Goal: Task Accomplishment & Management: Use online tool/utility

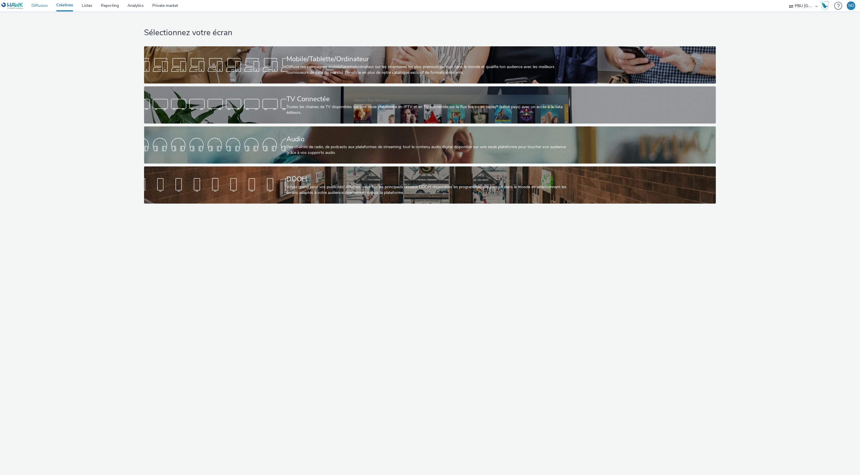
click at [41, 6] on link "Diffusion" at bounding box center [39, 5] width 25 height 11
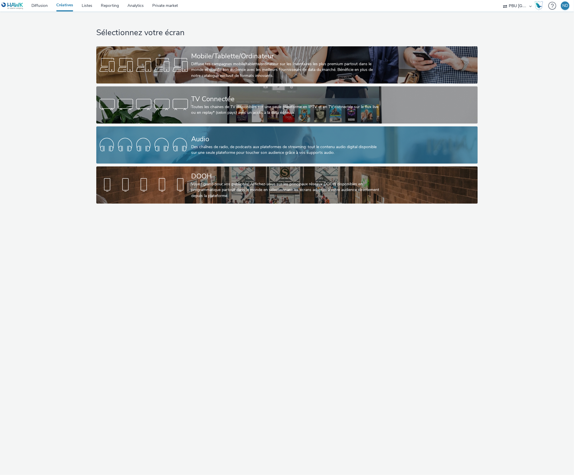
click at [234, 147] on div "Des chaînes de radio, de podcasts aux plateformes de streaming: tout le contenu…" at bounding box center [285, 150] width 189 height 12
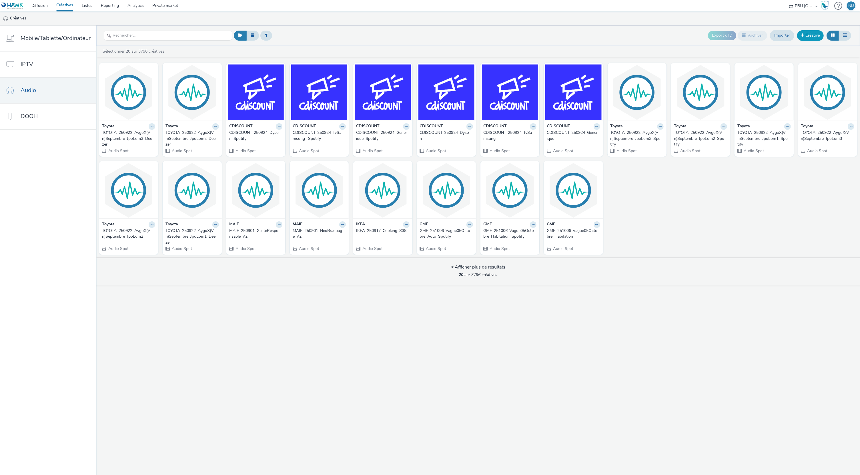
click at [574, 37] on link "Créative" at bounding box center [810, 35] width 27 height 10
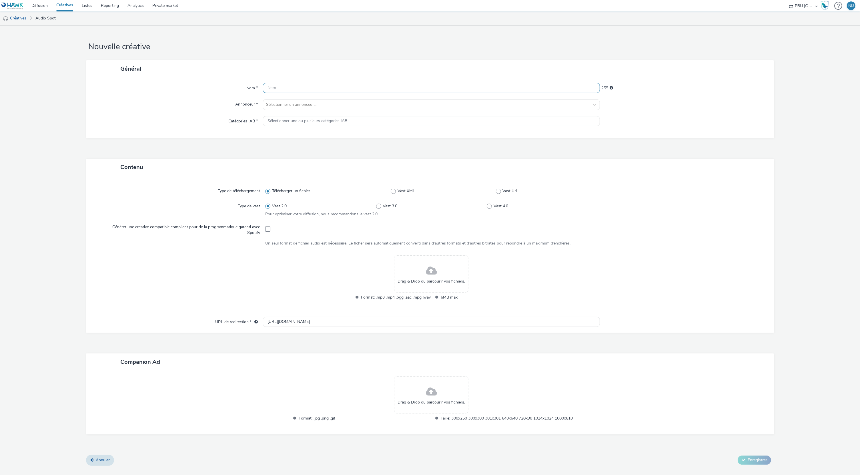
click at [365, 92] on input "text" at bounding box center [431, 88] width 337 height 10
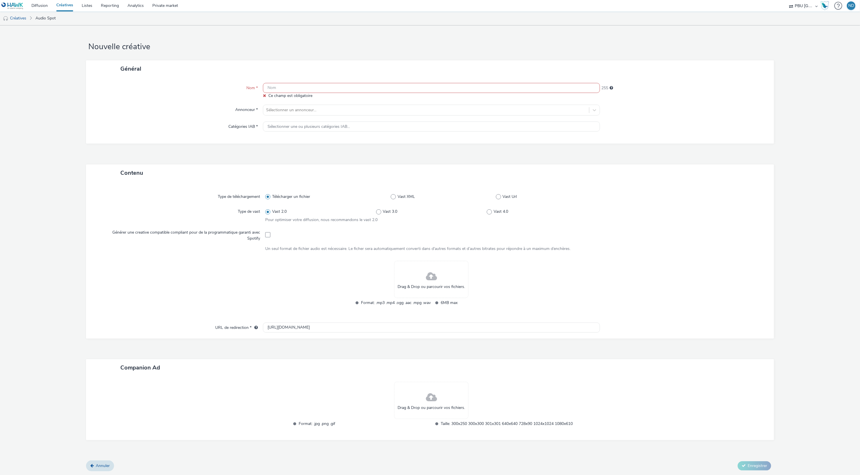
click at [276, 86] on input "text" at bounding box center [431, 88] width 337 height 10
click at [280, 92] on input "text" at bounding box center [431, 88] width 337 height 10
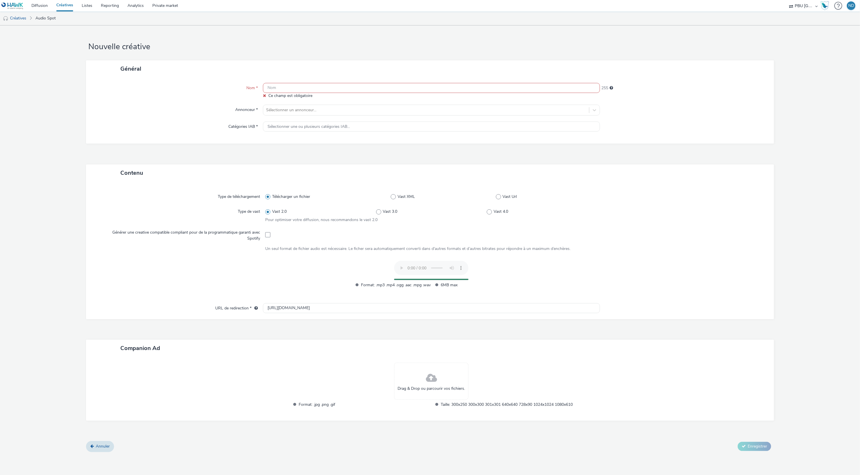
click at [283, 92] on input "text" at bounding box center [431, 88] width 337 height 10
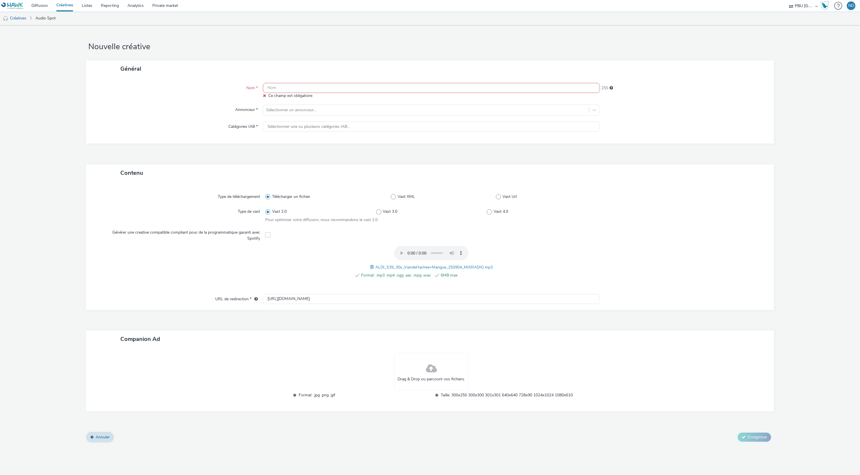
click at [344, 92] on input "text" at bounding box center [431, 88] width 337 height 10
paste input "ALDI_250902_Bpwe_S39"
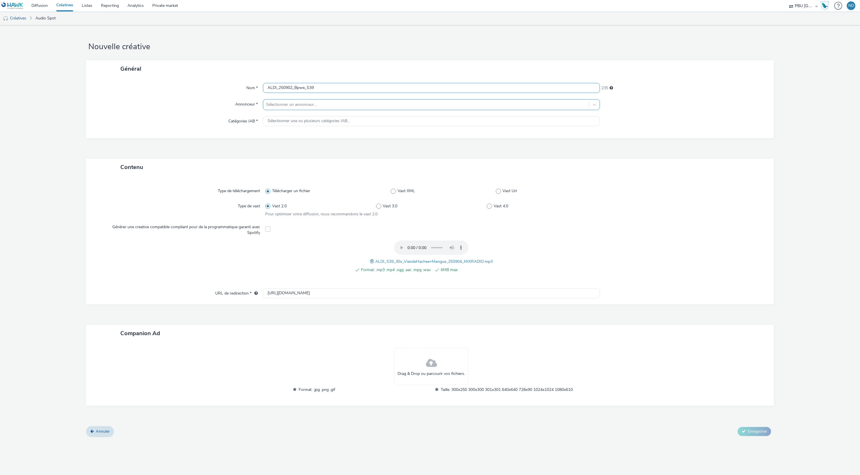
type input "ALDI_250902_Bpwe_S39"
click at [360, 103] on div at bounding box center [426, 104] width 320 height 7
click at [341, 141] on li "ALDI" at bounding box center [431, 139] width 337 height 19
type input "http://aldi.fr"
click at [574, 438] on button "Enregistrer" at bounding box center [754, 434] width 33 height 9
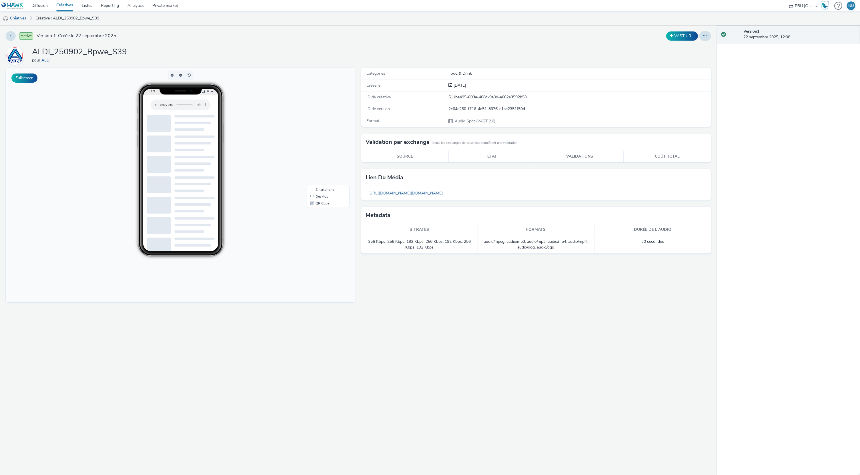
click at [29, 22] on link "Créatives" at bounding box center [14, 18] width 29 height 14
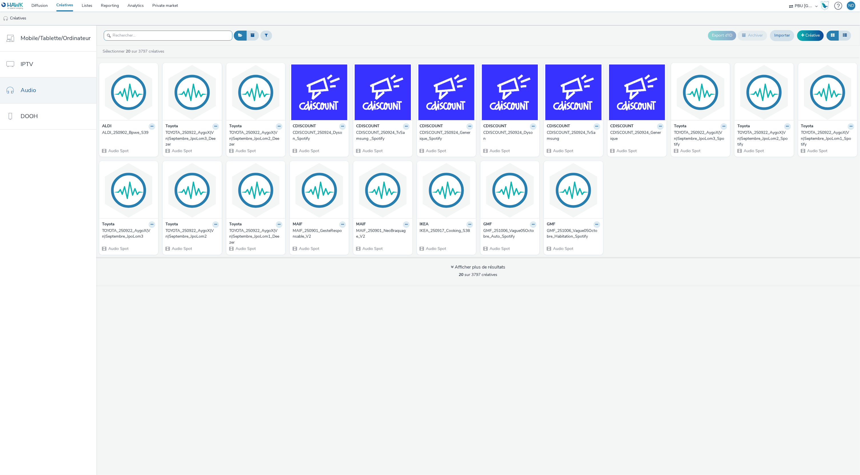
click at [151, 38] on input "text" at bounding box center [168, 36] width 129 height 10
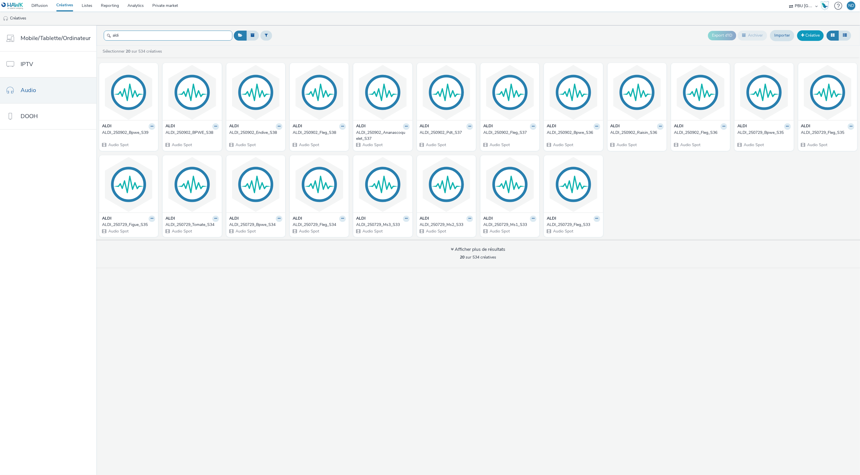
type input "aldi"
click at [574, 39] on link "Créative" at bounding box center [810, 35] width 27 height 10
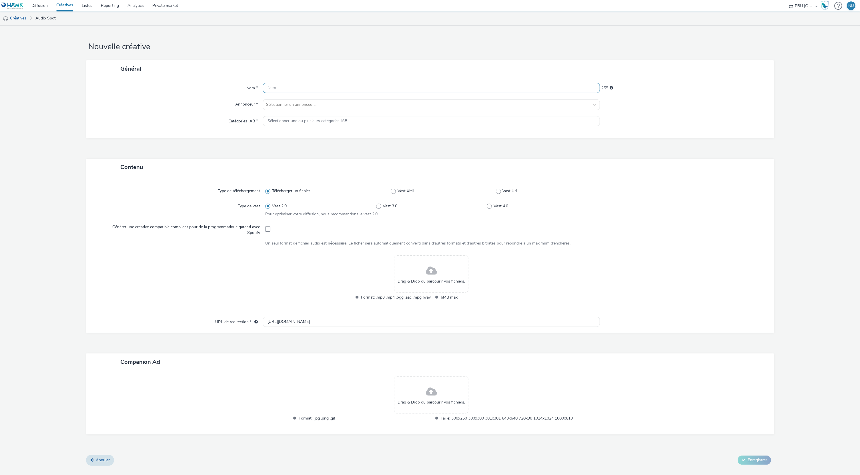
click at [325, 83] on input "text" at bounding box center [431, 88] width 337 height 10
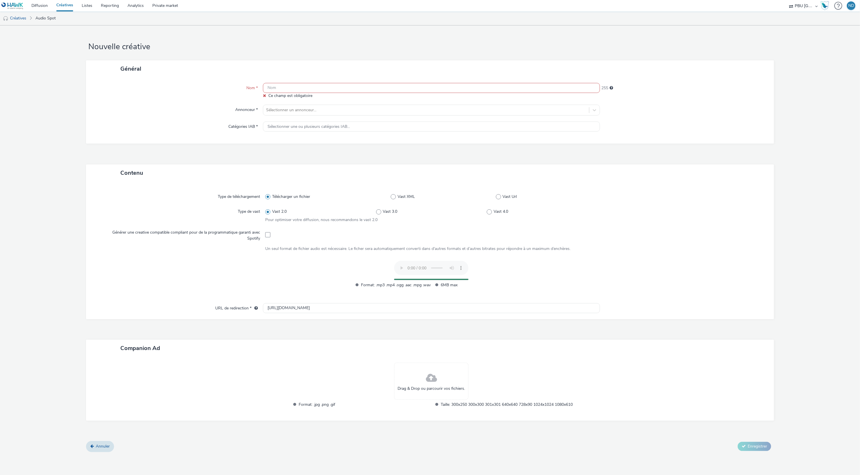
click at [274, 85] on input "text" at bounding box center [431, 88] width 337 height 10
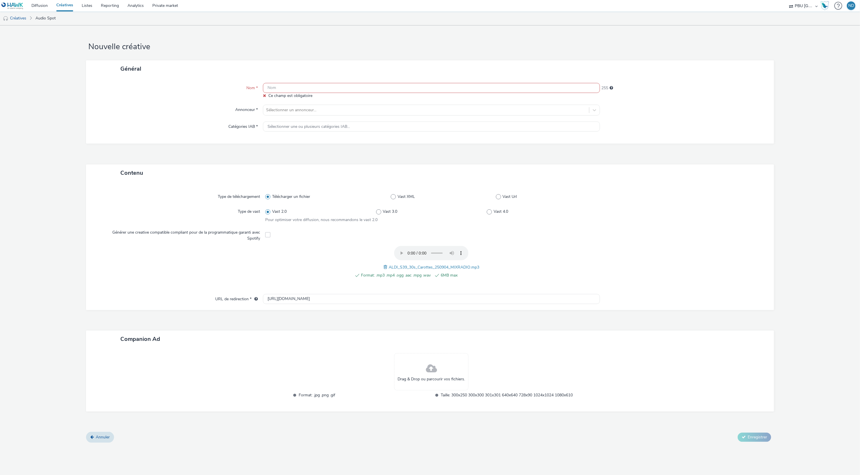
click at [272, 87] on input "text" at bounding box center [431, 88] width 337 height 10
paste input "ALDI_250902_Carotte_S39"
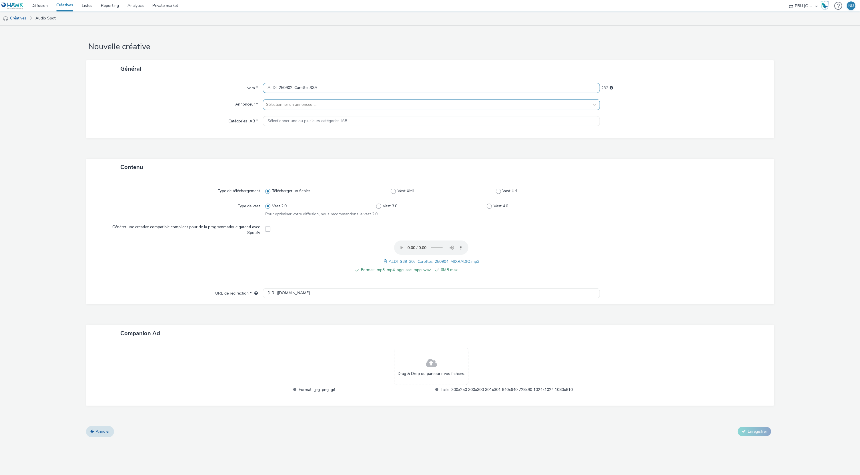
type input "ALDI_250902_Carotte_S39"
click at [286, 105] on div at bounding box center [426, 104] width 320 height 7
click at [299, 143] on li "ALDI" at bounding box center [431, 139] width 337 height 19
click at [574, 437] on span "Enregistrer" at bounding box center [757, 434] width 19 height 5
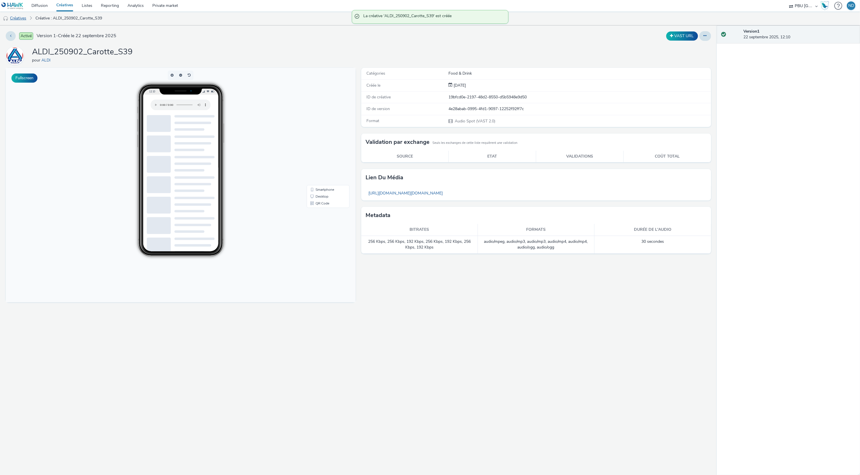
click at [21, 14] on link "Créatives" at bounding box center [14, 18] width 29 height 14
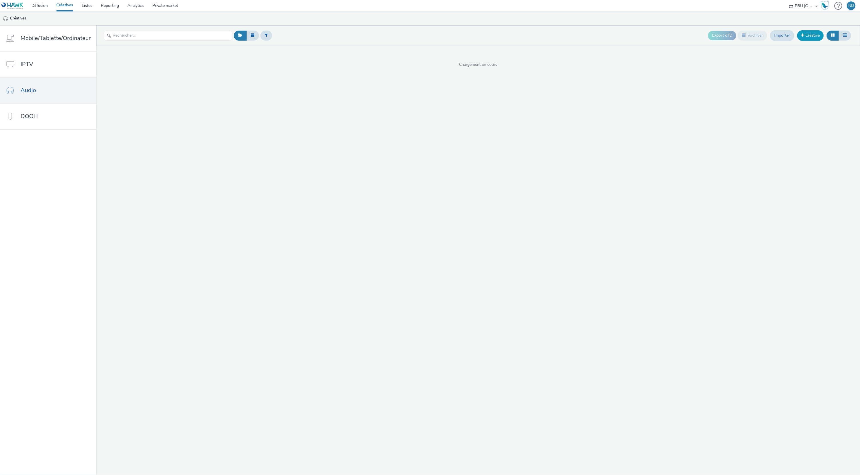
click at [574, 32] on link "Créative" at bounding box center [810, 35] width 27 height 10
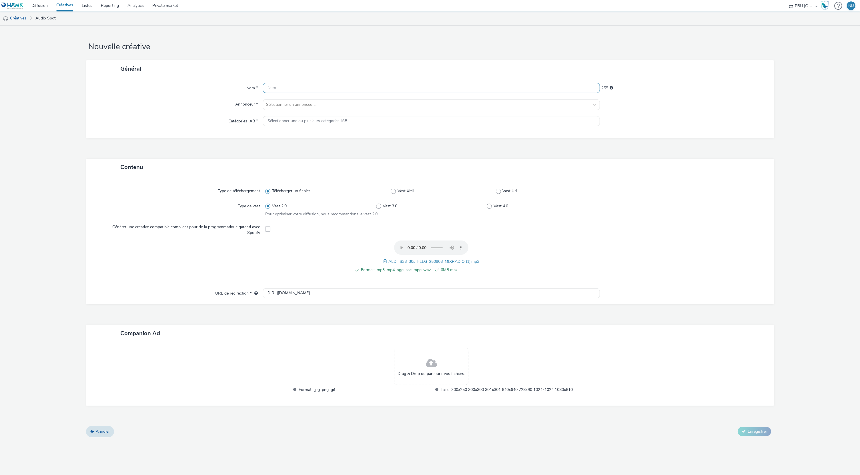
click at [277, 88] on input "text" at bounding box center [431, 88] width 337 height 10
paste input "ALDI_250902_Fleg_S39"
type input "ALDI_250902_Fleg_S39"
click at [282, 104] on div at bounding box center [426, 104] width 320 height 7
click at [284, 137] on div at bounding box center [275, 140] width 18 height 18
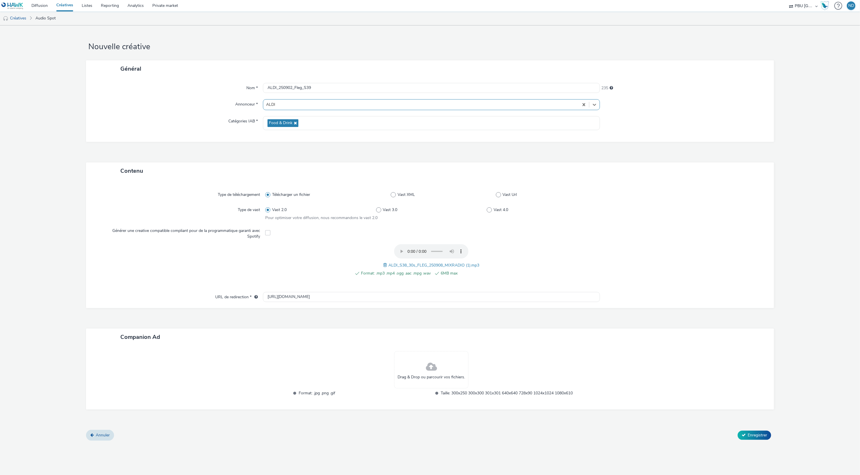
click at [285, 119] on span "Food & Drink" at bounding box center [283, 123] width 31 height 8
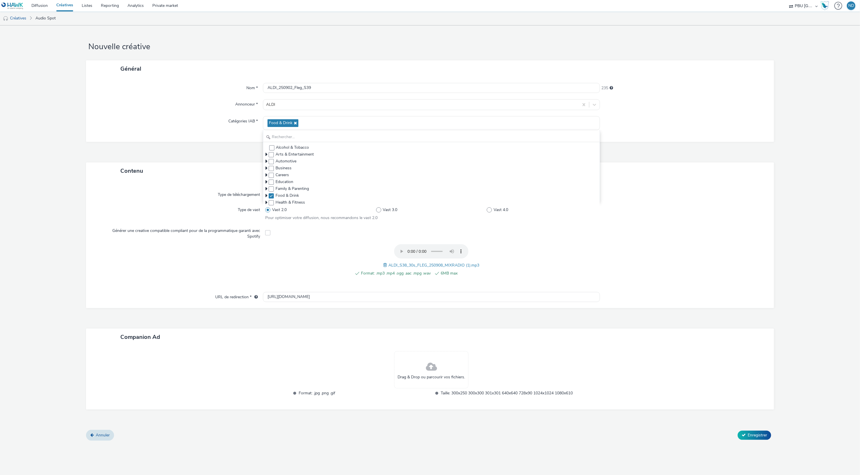
click at [574, 146] on div "Général Nom * ALDI_250902_Fleg_S39 235 Annonceur * ALDI Catégories IAB * Food &…" at bounding box center [430, 111] width 688 height 102
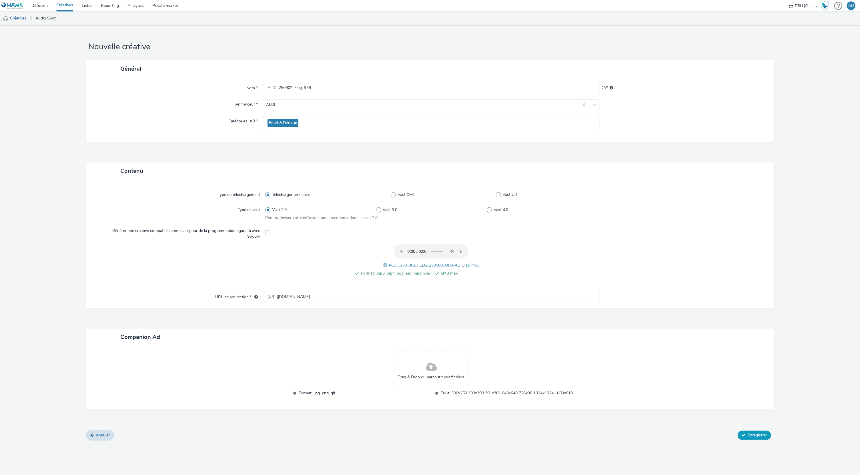
click at [574, 434] on span "Enregistrer" at bounding box center [757, 434] width 19 height 5
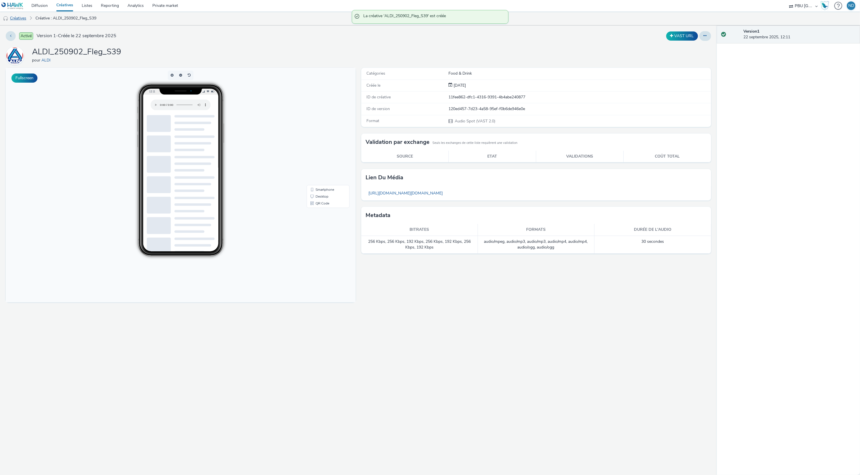
click at [19, 14] on link "Créatives" at bounding box center [14, 18] width 29 height 14
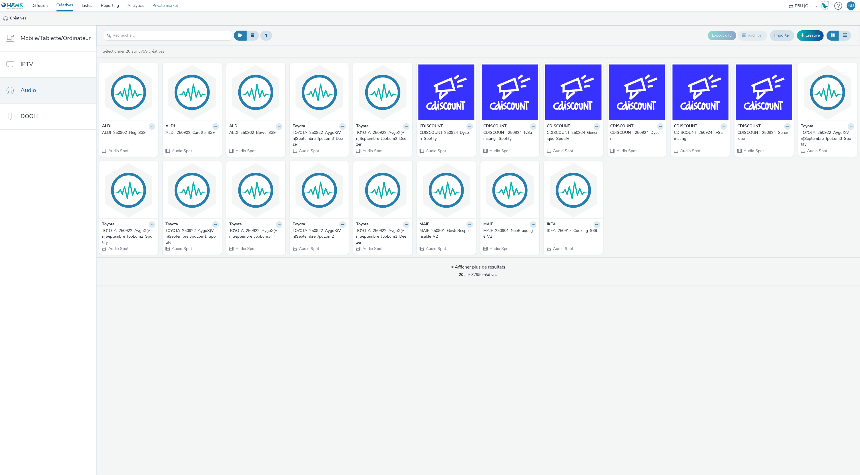
click at [156, 1] on link "Private market" at bounding box center [165, 5] width 34 height 11
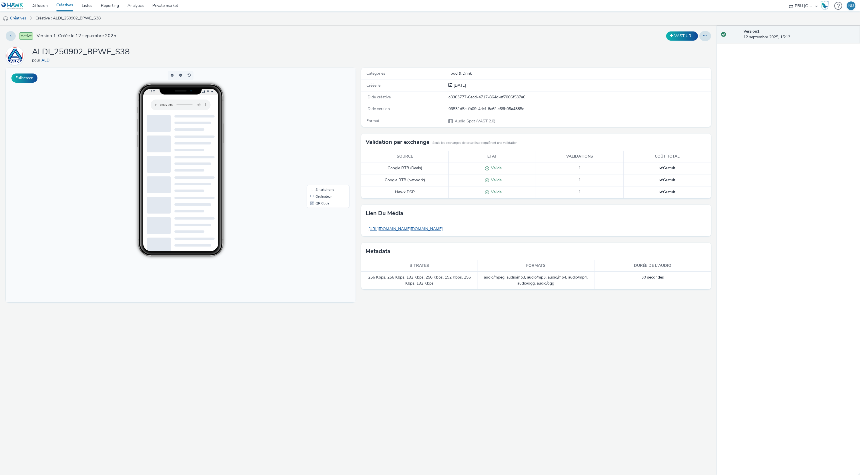
click at [426, 230] on link "https://tabmo-cdn.s3.eu-west-1.amazonaws.com/hawk.tabmo.io/organizations/f42c20…" at bounding box center [406, 228] width 80 height 11
click at [432, 230] on link "https://tabmo-cdn.s3.eu-west-1.amazonaws.com/hawk.tabmo.io/organizations/f42c20…" at bounding box center [406, 228] width 80 height 11
click at [446, 230] on link "[URL][DOMAIN_NAME][DOMAIN_NAME]" at bounding box center [406, 228] width 80 height 11
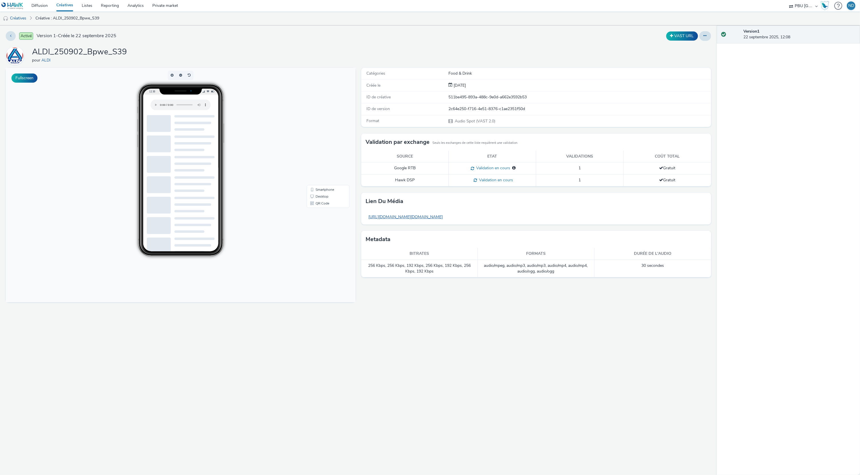
click at [423, 214] on link "[URL][DOMAIN_NAME][DOMAIN_NAME]" at bounding box center [406, 216] width 80 height 11
click at [446, 215] on link "https://tabmo-cdn.s3.eu-west-1.amazonaws.com/hawk.tabmo.io/organizations/f42c20…" at bounding box center [406, 216] width 80 height 11
click at [446, 217] on link "[URL][DOMAIN_NAME][DOMAIN_NAME]" at bounding box center [406, 216] width 80 height 11
